Goal: Task Accomplishment & Management: Use online tool/utility

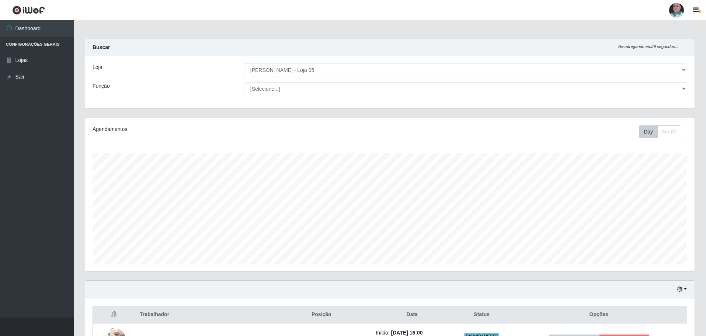
select select "252"
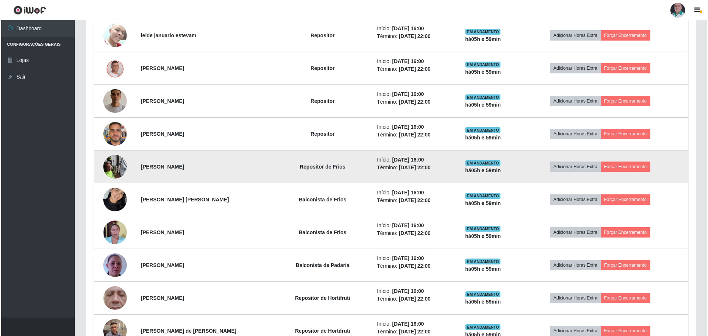
scroll to position [318, 0]
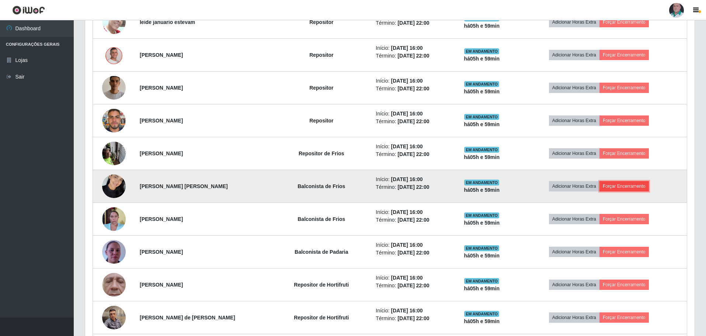
click at [634, 186] on button "Forçar Encerramento" at bounding box center [624, 186] width 49 height 10
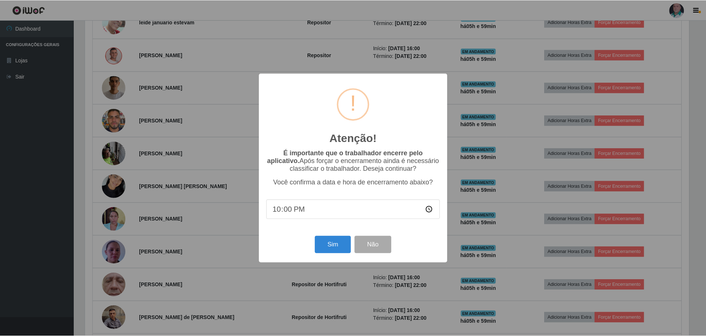
scroll to position [153, 606]
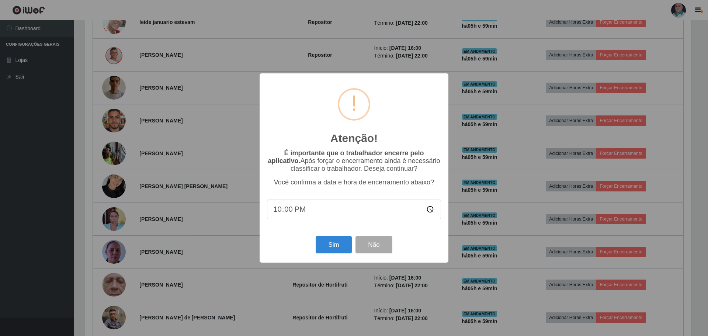
click at [496, 199] on div "Atenção! × É importante que o trabalhador encerre pelo aplicativo. Após forçar …" at bounding box center [354, 168] width 708 height 336
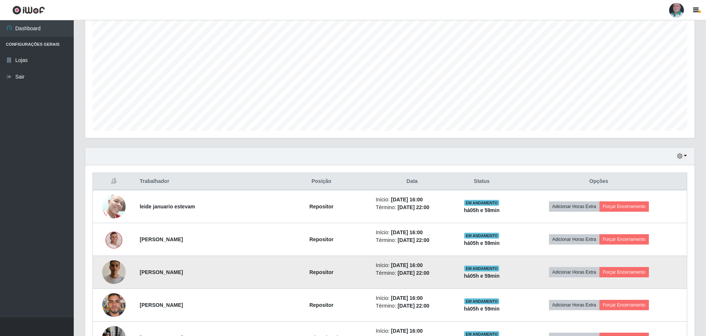
scroll to position [0, 0]
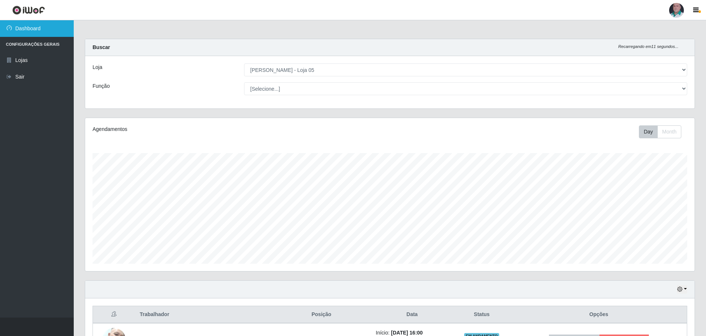
click at [16, 28] on link "Dashboard" at bounding box center [37, 28] width 74 height 17
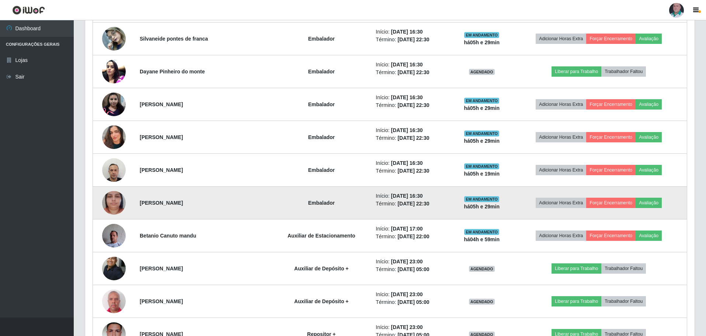
scroll to position [664, 0]
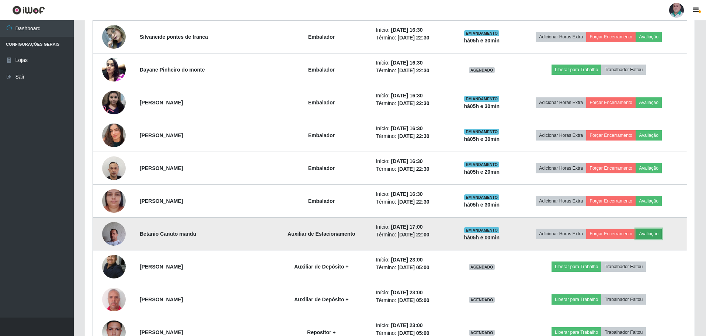
click at [653, 236] on button "Avaliação" at bounding box center [649, 234] width 26 height 10
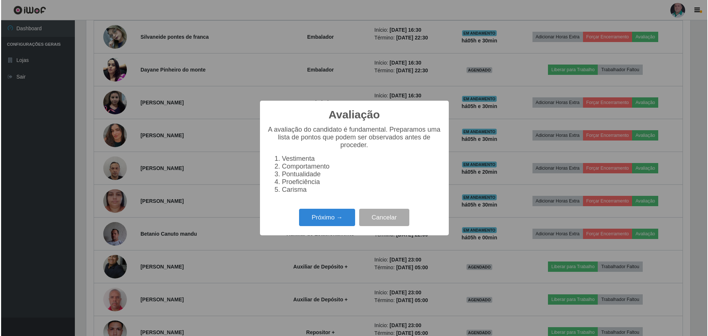
scroll to position [153, 606]
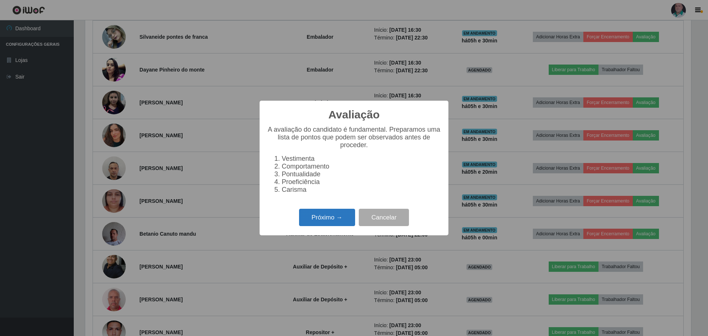
click at [343, 218] on button "Próximo →" at bounding box center [327, 217] width 56 height 17
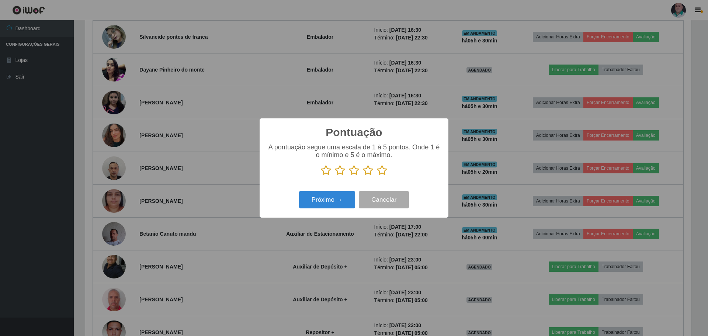
scroll to position [368730, 368277]
click at [379, 172] on icon at bounding box center [382, 170] width 10 height 11
click at [377, 176] on input "radio" at bounding box center [377, 176] width 0 height 0
click at [338, 200] on button "Próximo →" at bounding box center [327, 199] width 56 height 17
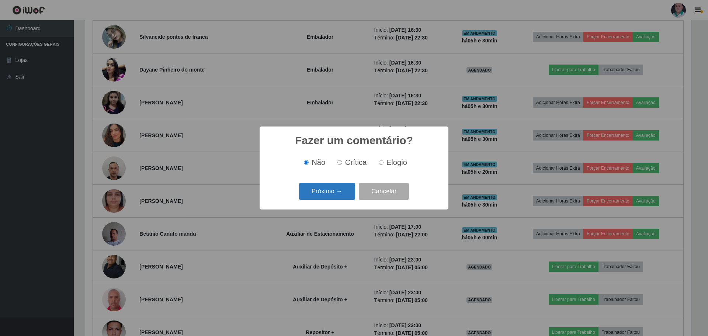
click at [336, 194] on button "Próximo →" at bounding box center [327, 191] width 56 height 17
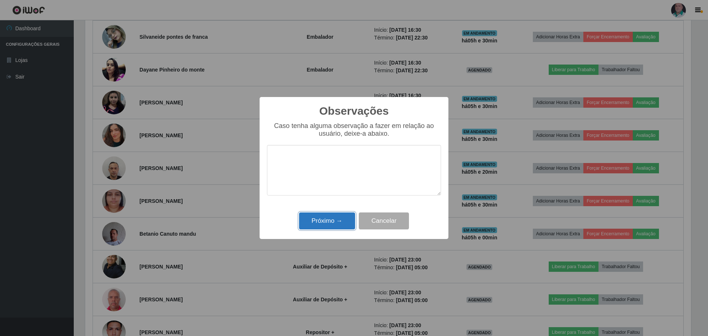
click at [320, 224] on button "Próximo →" at bounding box center [327, 220] width 56 height 17
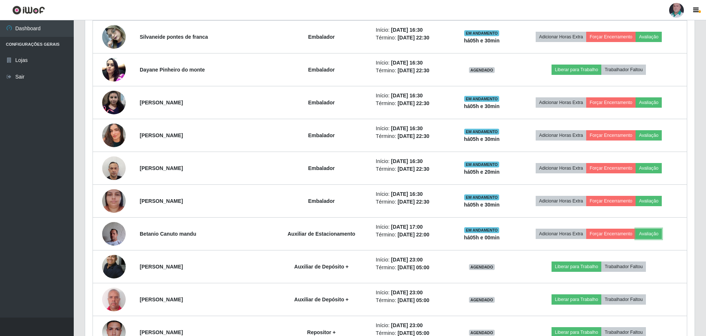
scroll to position [153, 610]
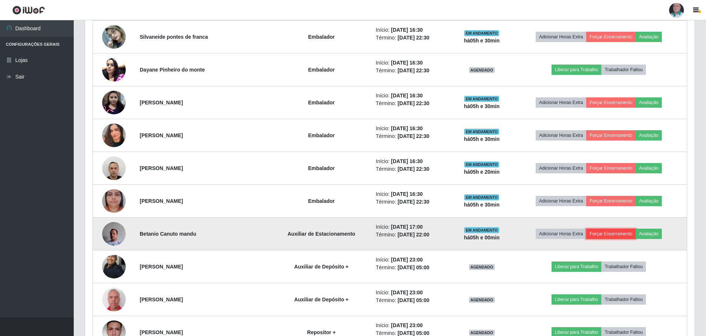
click at [623, 234] on button "Forçar Encerramento" at bounding box center [611, 234] width 49 height 10
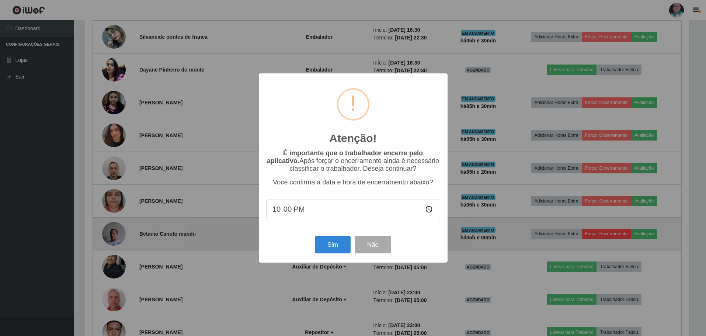
scroll to position [153, 606]
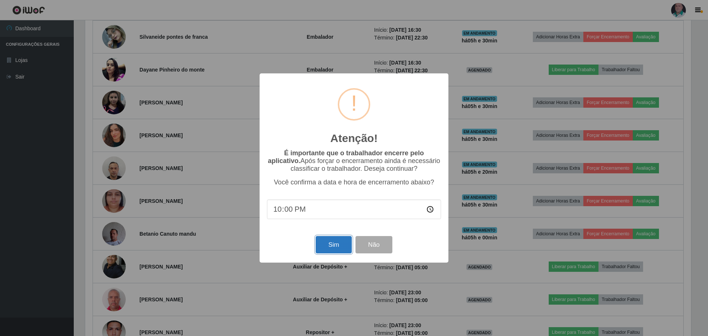
click at [338, 244] on button "Sim" at bounding box center [334, 244] width 36 height 17
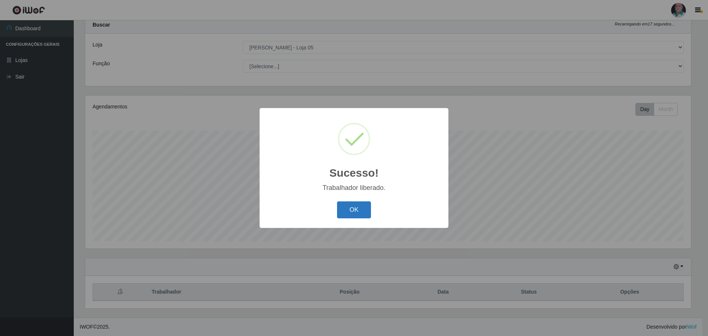
click at [361, 211] on button "OK" at bounding box center [354, 209] width 34 height 17
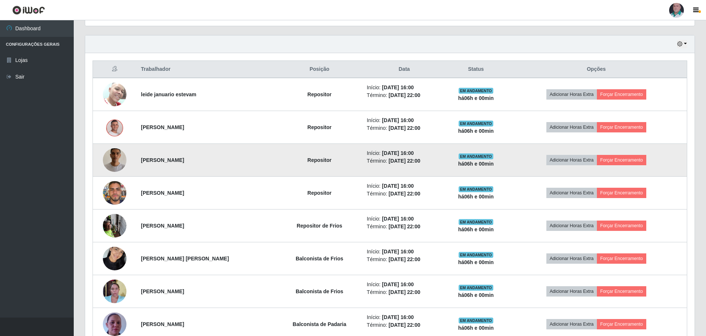
scroll to position [244, 0]
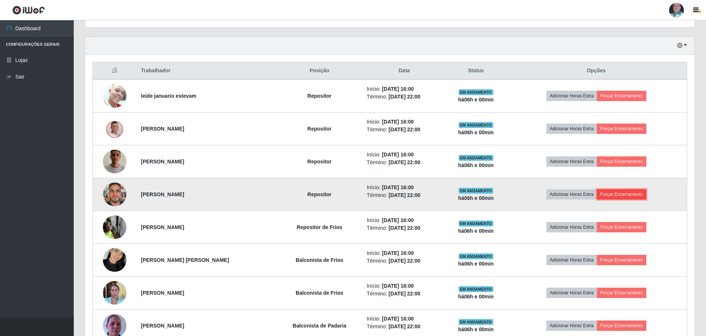
click at [630, 195] on button "Forçar Encerramento" at bounding box center [621, 194] width 49 height 10
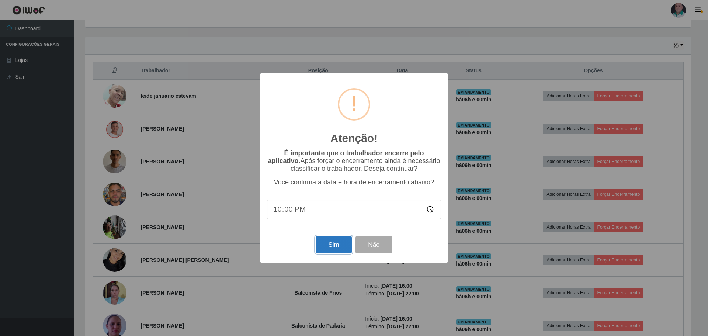
click at [334, 249] on button "Sim" at bounding box center [334, 244] width 36 height 17
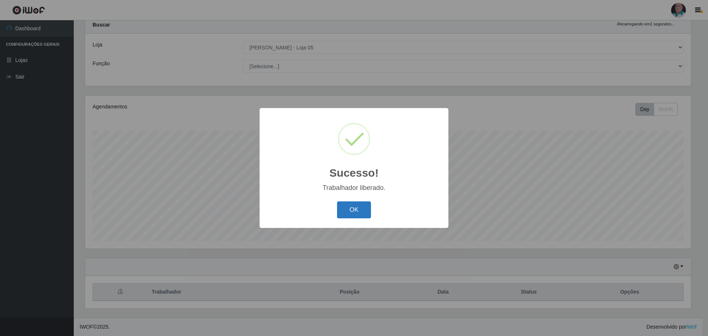
click at [356, 211] on button "OK" at bounding box center [354, 209] width 34 height 17
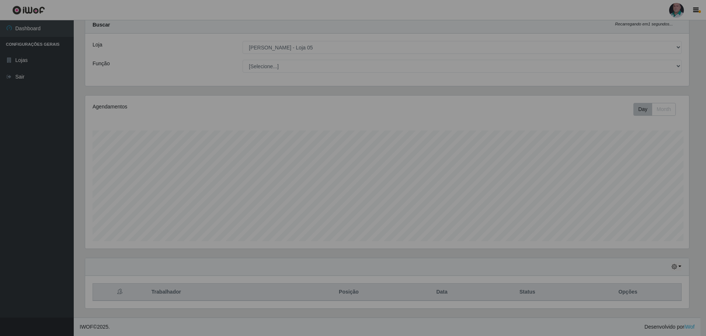
scroll to position [0, 0]
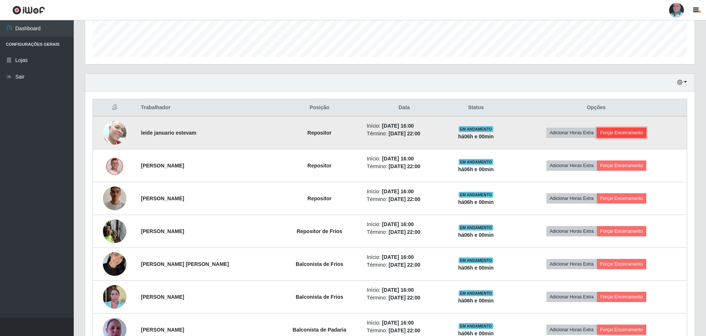
click at [640, 134] on button "Forçar Encerramento" at bounding box center [621, 133] width 49 height 10
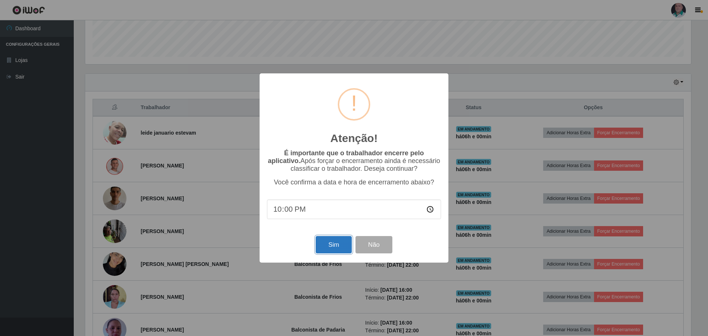
click at [343, 246] on button "Sim" at bounding box center [334, 244] width 36 height 17
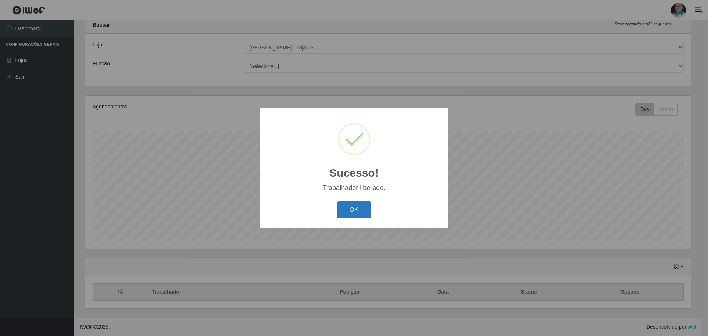
click at [356, 211] on button "OK" at bounding box center [354, 209] width 34 height 17
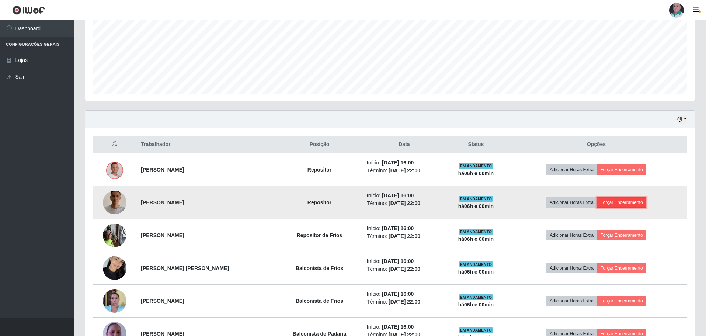
click at [625, 201] on button "Forçar Encerramento" at bounding box center [621, 202] width 49 height 10
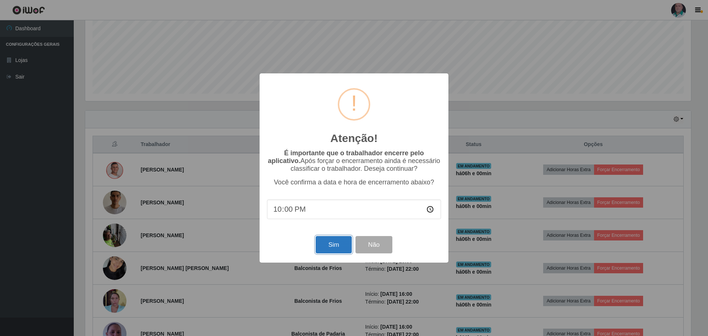
click at [336, 250] on button "Sim" at bounding box center [334, 244] width 36 height 17
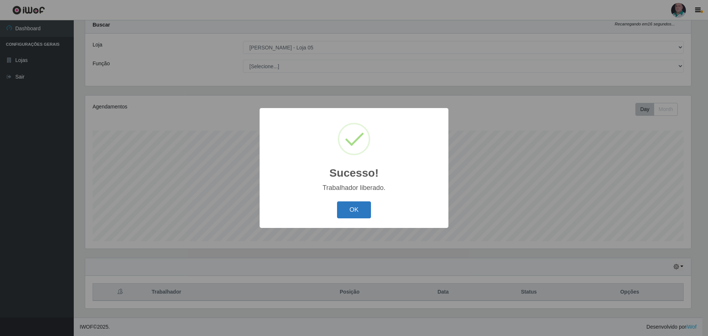
click at [348, 216] on button "OK" at bounding box center [354, 209] width 34 height 17
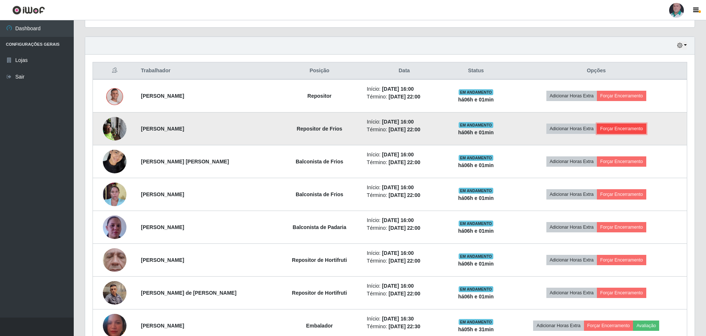
click at [624, 129] on button "Forçar Encerramento" at bounding box center [621, 129] width 49 height 10
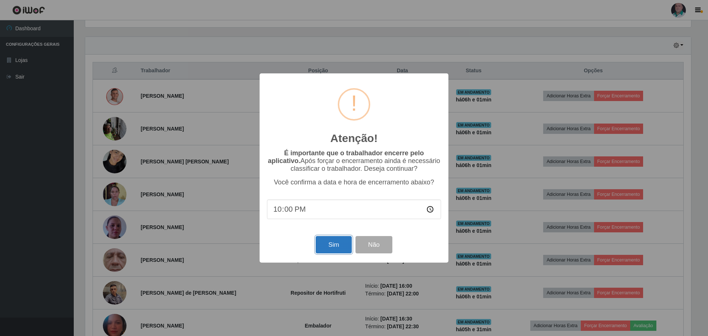
click at [333, 247] on button "Sim" at bounding box center [334, 244] width 36 height 17
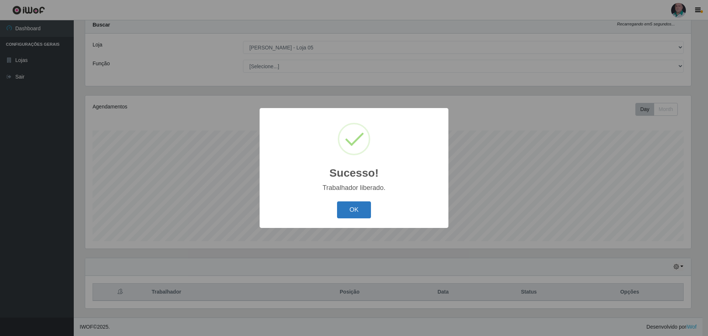
click at [347, 213] on button "OK" at bounding box center [354, 209] width 34 height 17
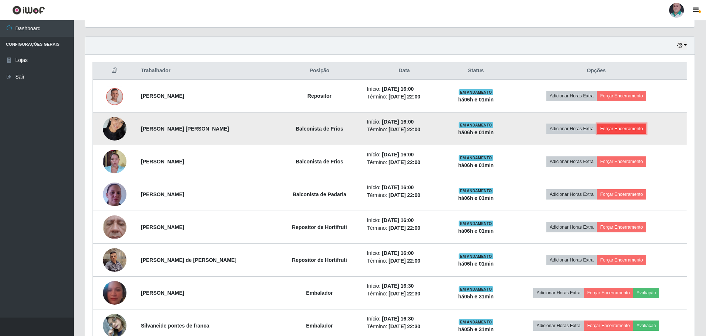
click at [623, 128] on button "Forçar Encerramento" at bounding box center [621, 129] width 49 height 10
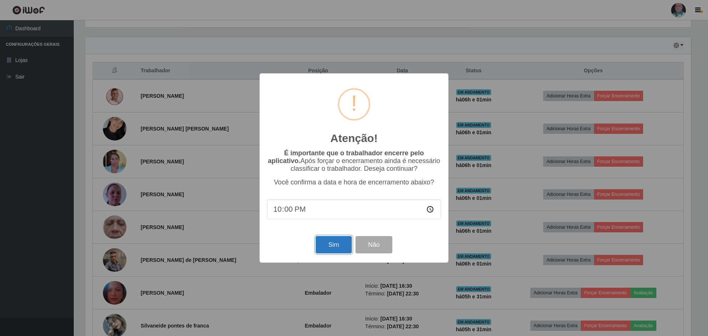
click at [333, 245] on button "Sim" at bounding box center [334, 244] width 36 height 17
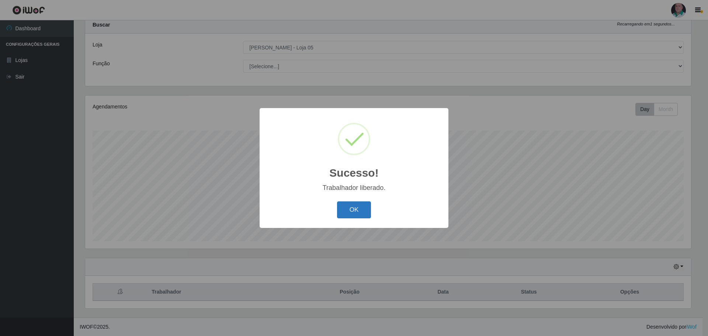
click at [368, 208] on button "OK" at bounding box center [354, 209] width 34 height 17
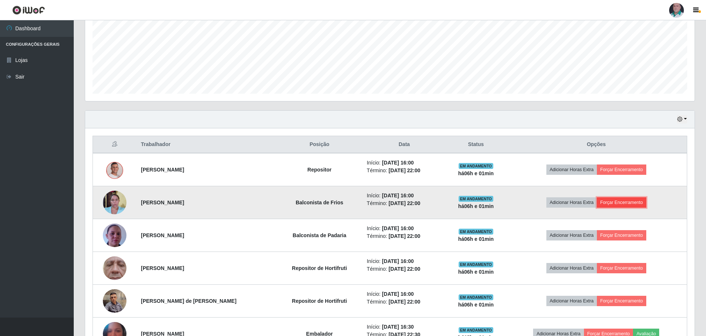
click at [639, 203] on button "Forçar Encerramento" at bounding box center [621, 202] width 49 height 10
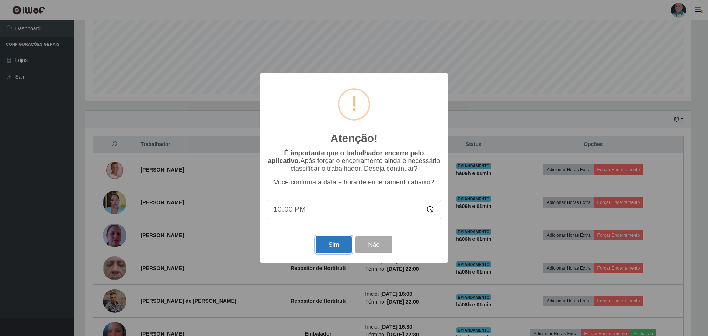
click at [324, 253] on button "Sim" at bounding box center [334, 244] width 36 height 17
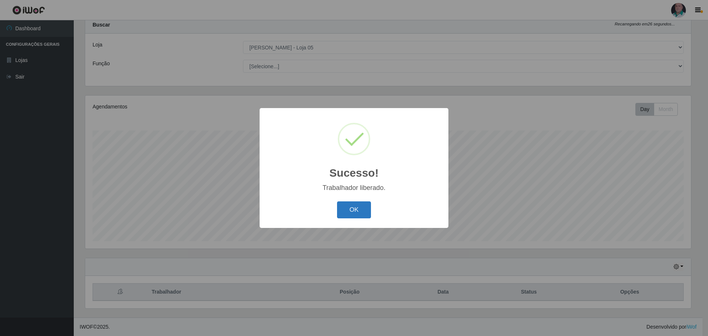
click at [346, 211] on button "OK" at bounding box center [354, 209] width 34 height 17
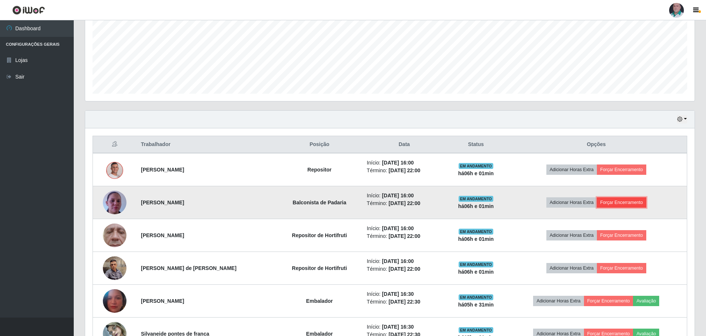
click at [630, 200] on button "Forçar Encerramento" at bounding box center [621, 202] width 49 height 10
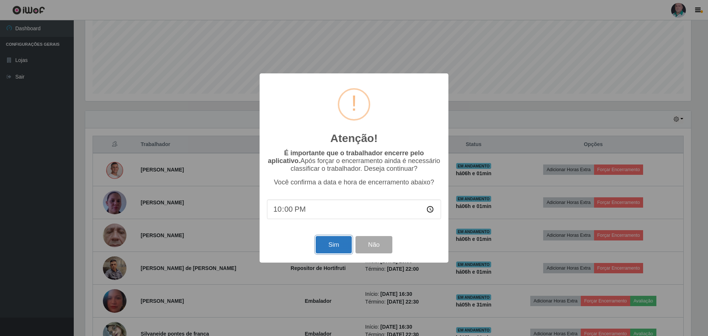
click at [338, 246] on button "Sim" at bounding box center [334, 244] width 36 height 17
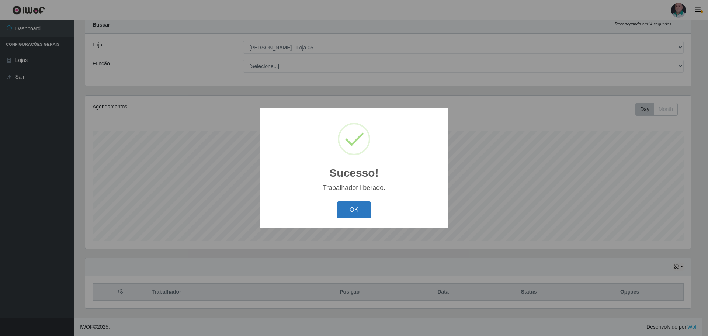
click at [362, 207] on button "OK" at bounding box center [354, 209] width 34 height 17
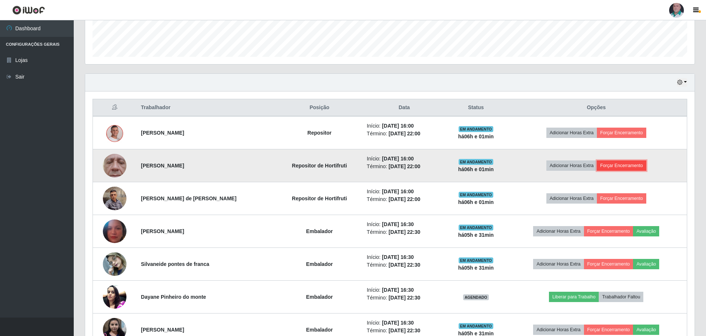
click at [623, 165] on button "Forçar Encerramento" at bounding box center [621, 165] width 49 height 10
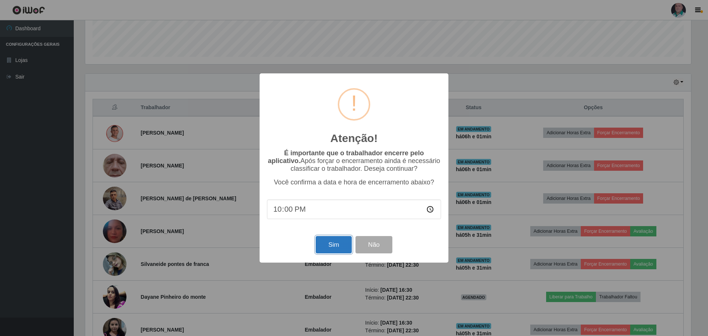
click at [338, 246] on button "Sim" at bounding box center [334, 244] width 36 height 17
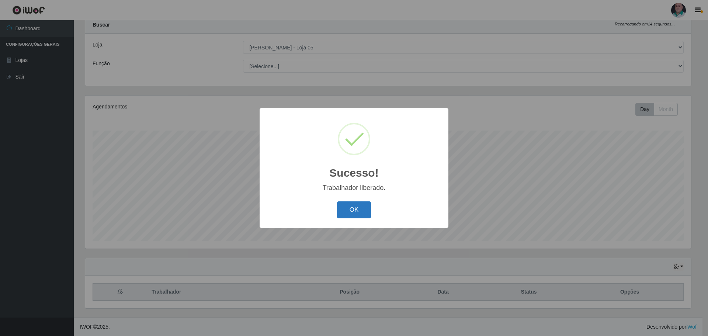
click at [348, 207] on button "OK" at bounding box center [354, 209] width 34 height 17
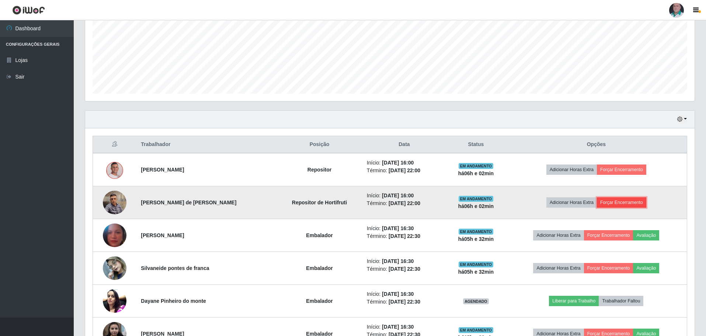
click at [605, 200] on button "Forçar Encerramento" at bounding box center [621, 202] width 49 height 10
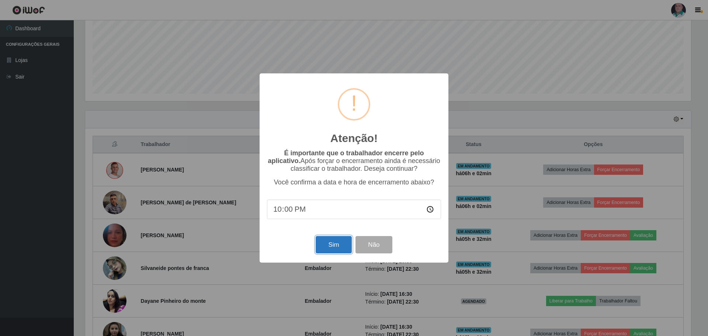
click at [333, 244] on button "Sim" at bounding box center [334, 244] width 36 height 17
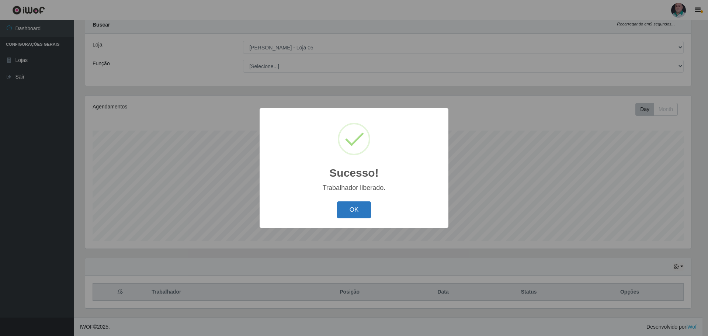
click at [348, 209] on button "OK" at bounding box center [354, 209] width 34 height 17
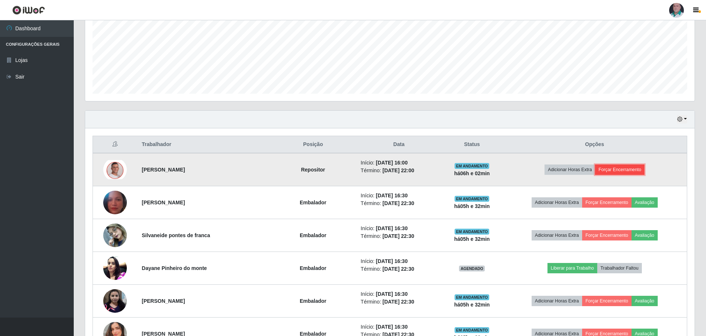
click at [623, 170] on button "Forçar Encerramento" at bounding box center [619, 170] width 49 height 10
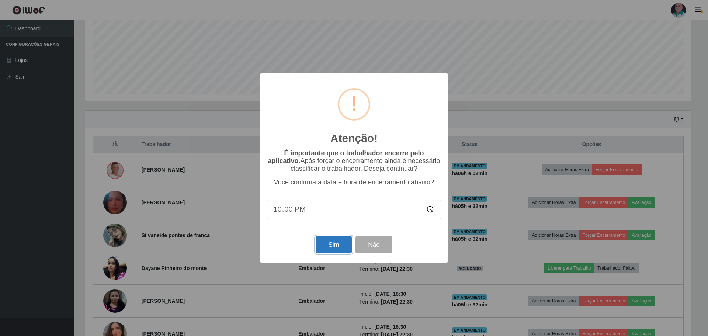
click at [343, 245] on button "Sim" at bounding box center [334, 244] width 36 height 17
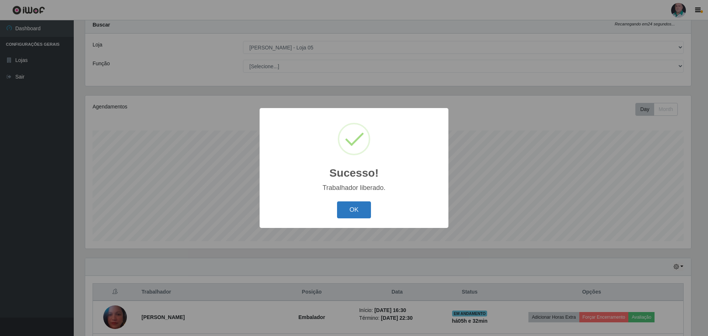
click at [353, 208] on button "OK" at bounding box center [354, 209] width 34 height 17
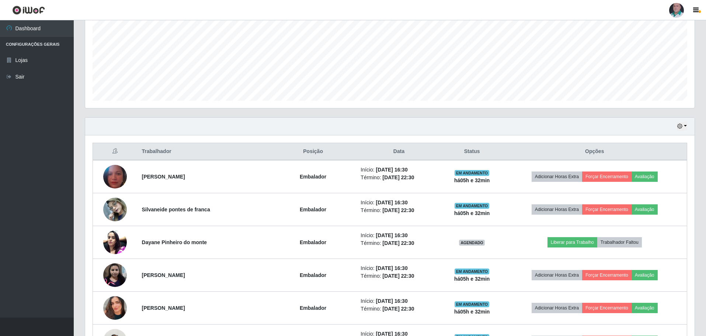
scroll to position [170, 0]
